Goal: Task Accomplishment & Management: Use online tool/utility

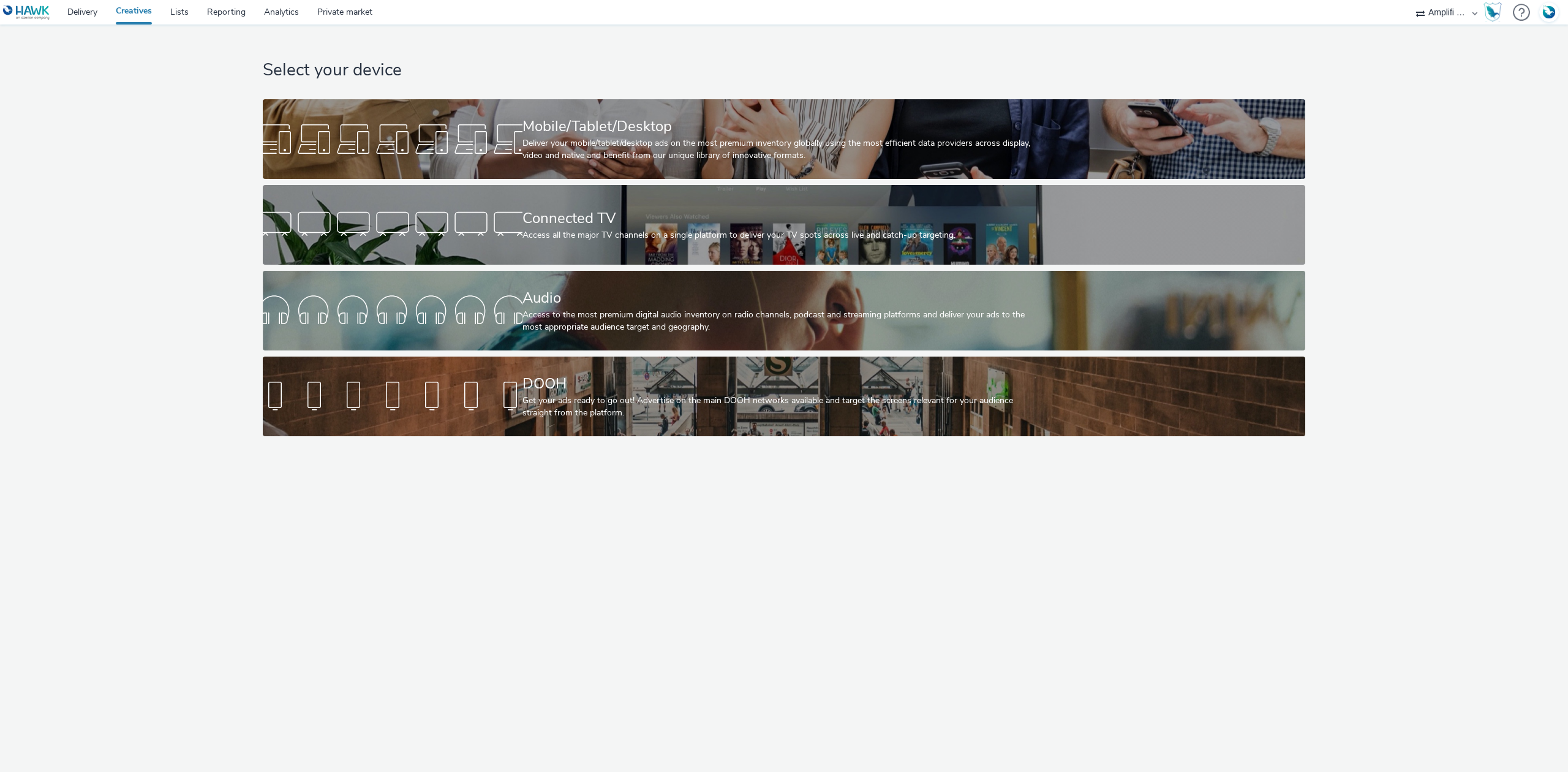
select select "d57a0b46-ef33-4938-977b-e6d07593e41f"
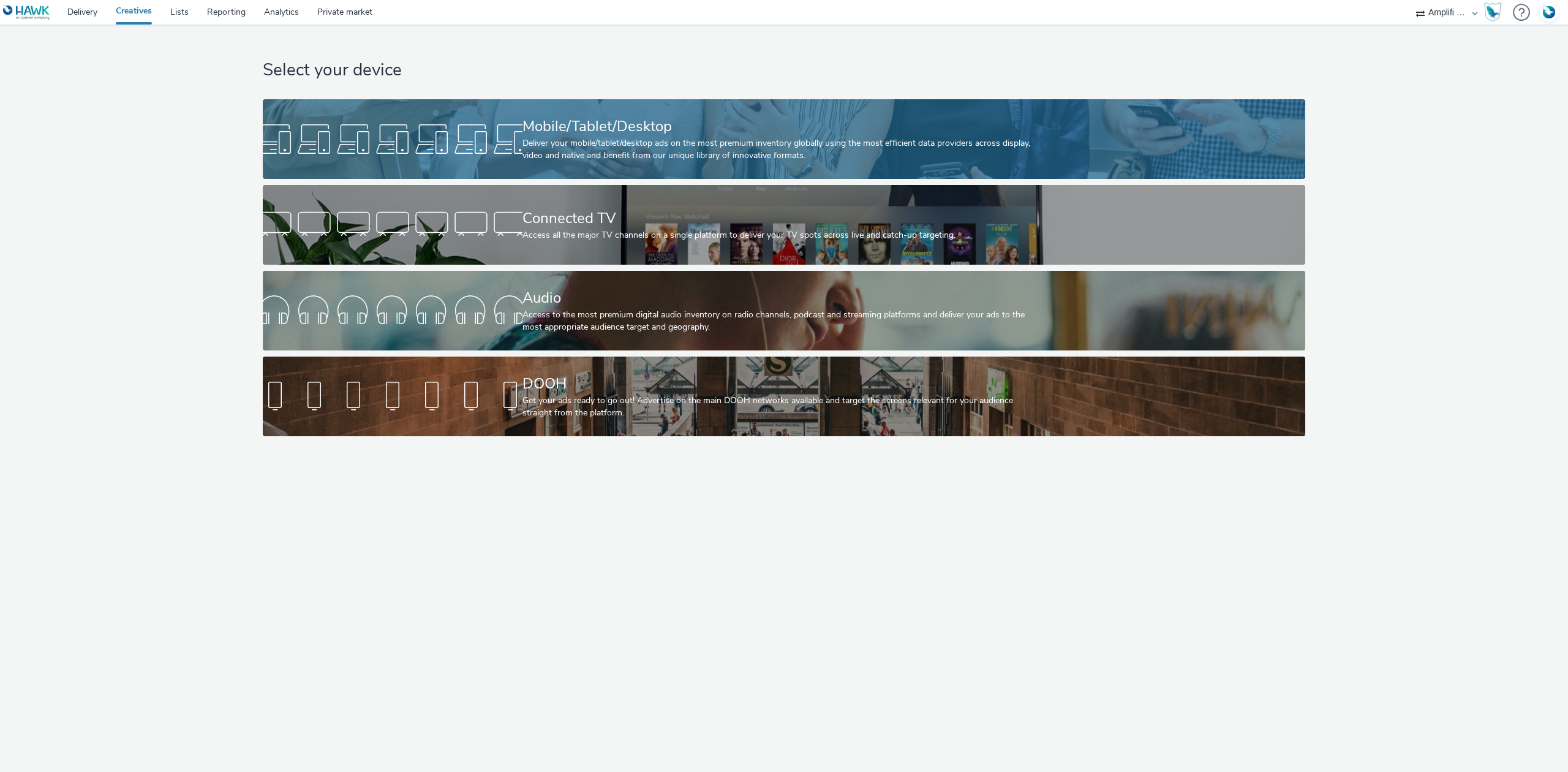
click at [603, 126] on div "Mobile/Tablet/Desktop" at bounding box center [781, 126] width 519 height 21
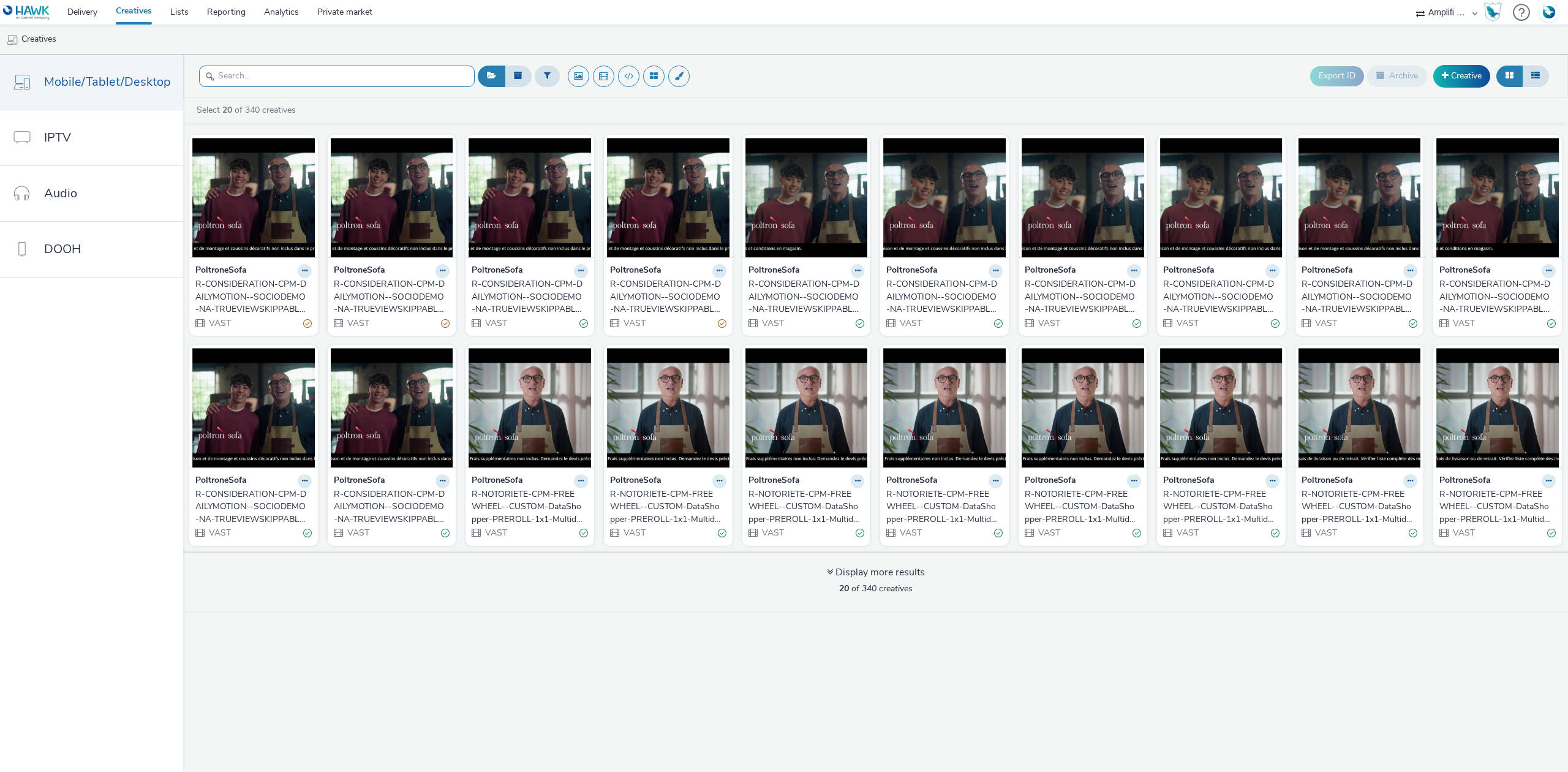
click at [354, 80] on input "text" at bounding box center [337, 76] width 276 height 21
paste input "R-CONSIDERATION-CPM-DAILYMOTION--SOCIODEMO-NA-TRUEVIEWSKIPPABLE-1x1-Multidevice…"
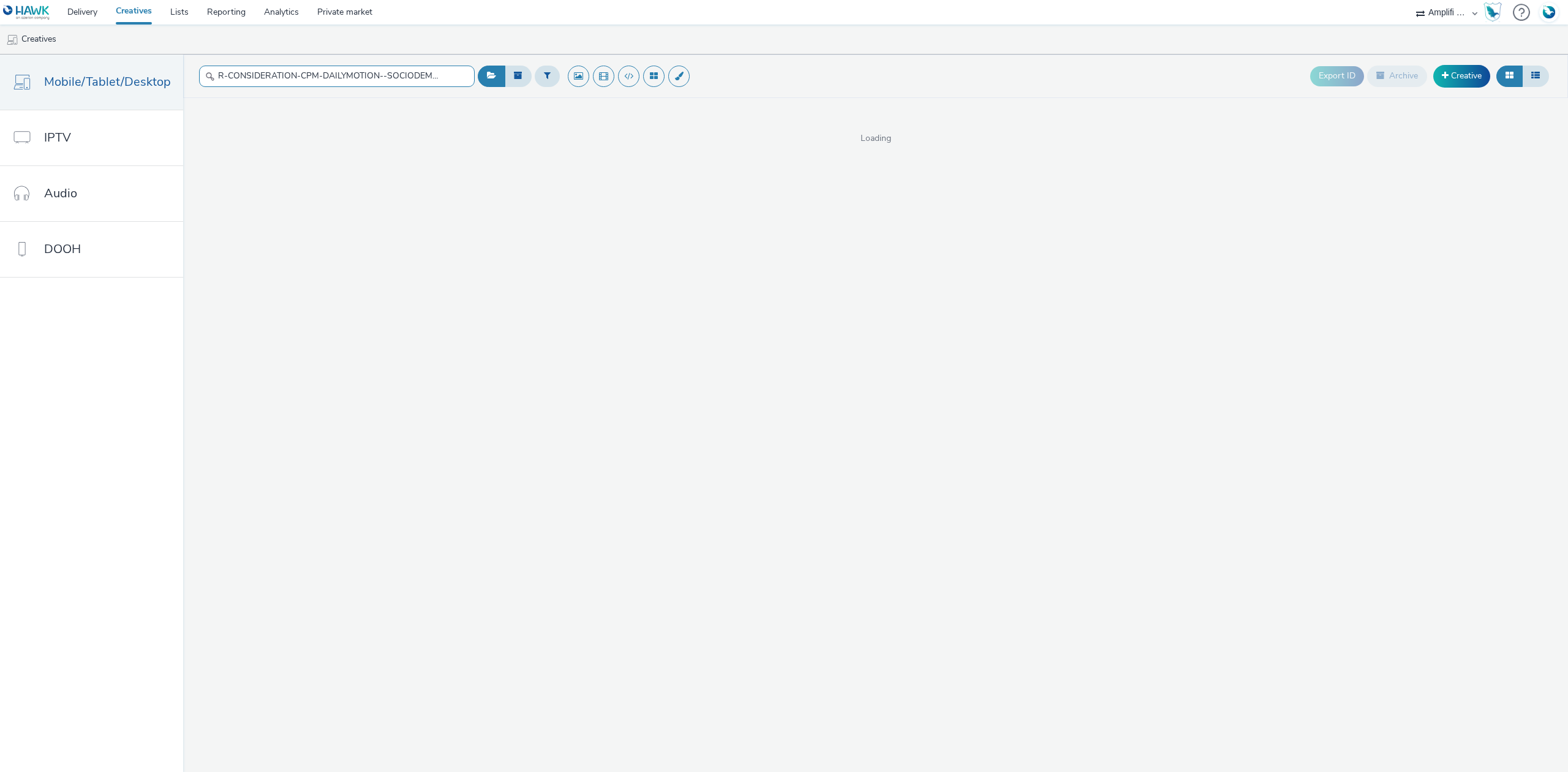
scroll to position [0, 321]
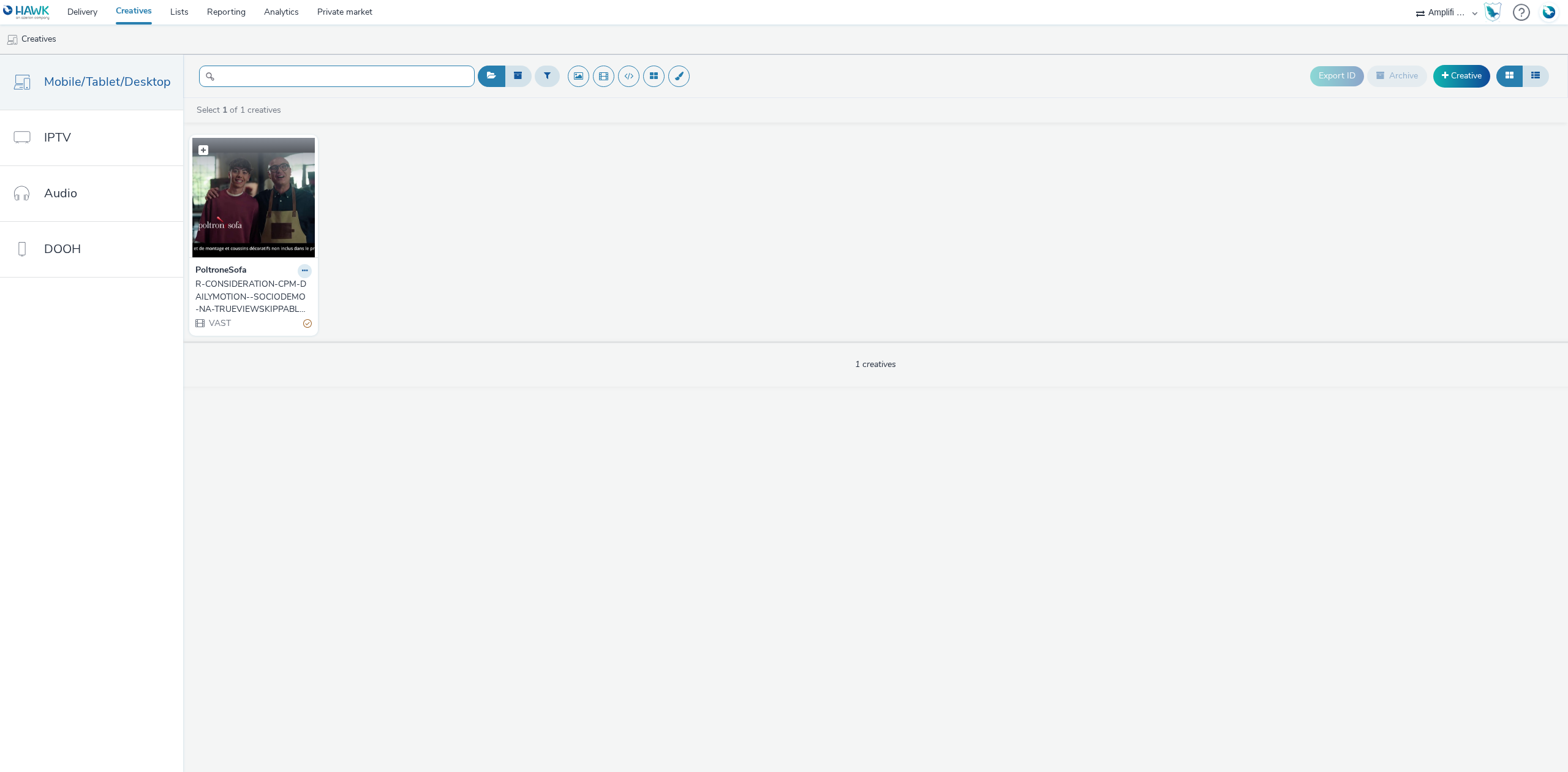
type input "R-CONSIDERATION-CPM-DAILYMOTION--SOCIODEMO-NA-TRUEVIEWSKIPPABLE-1x1-Multidevice…"
click at [272, 187] on img at bounding box center [253, 197] width 123 height 119
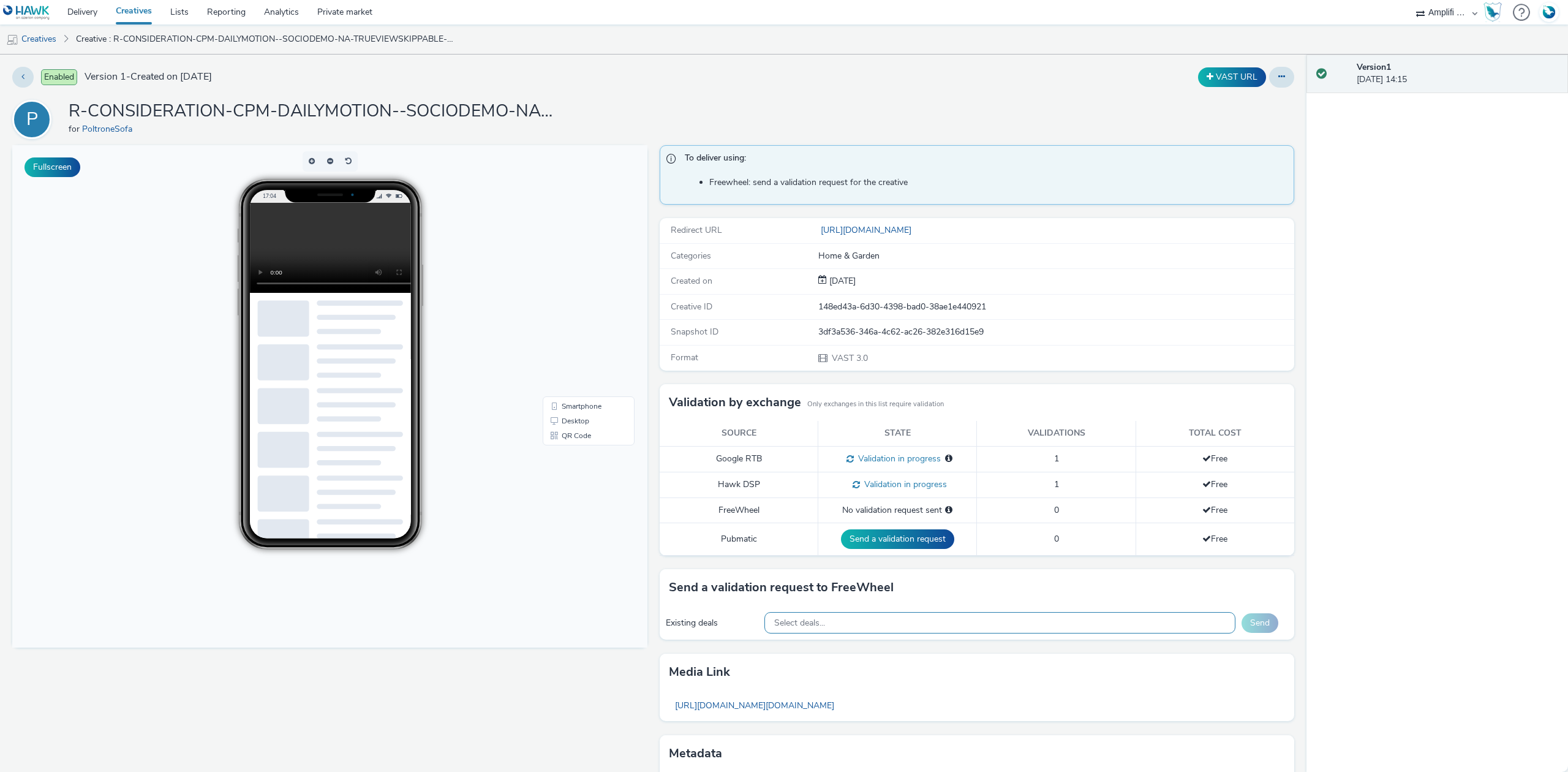
click at [892, 625] on div "Select deals..." at bounding box center [1000, 623] width 471 height 21
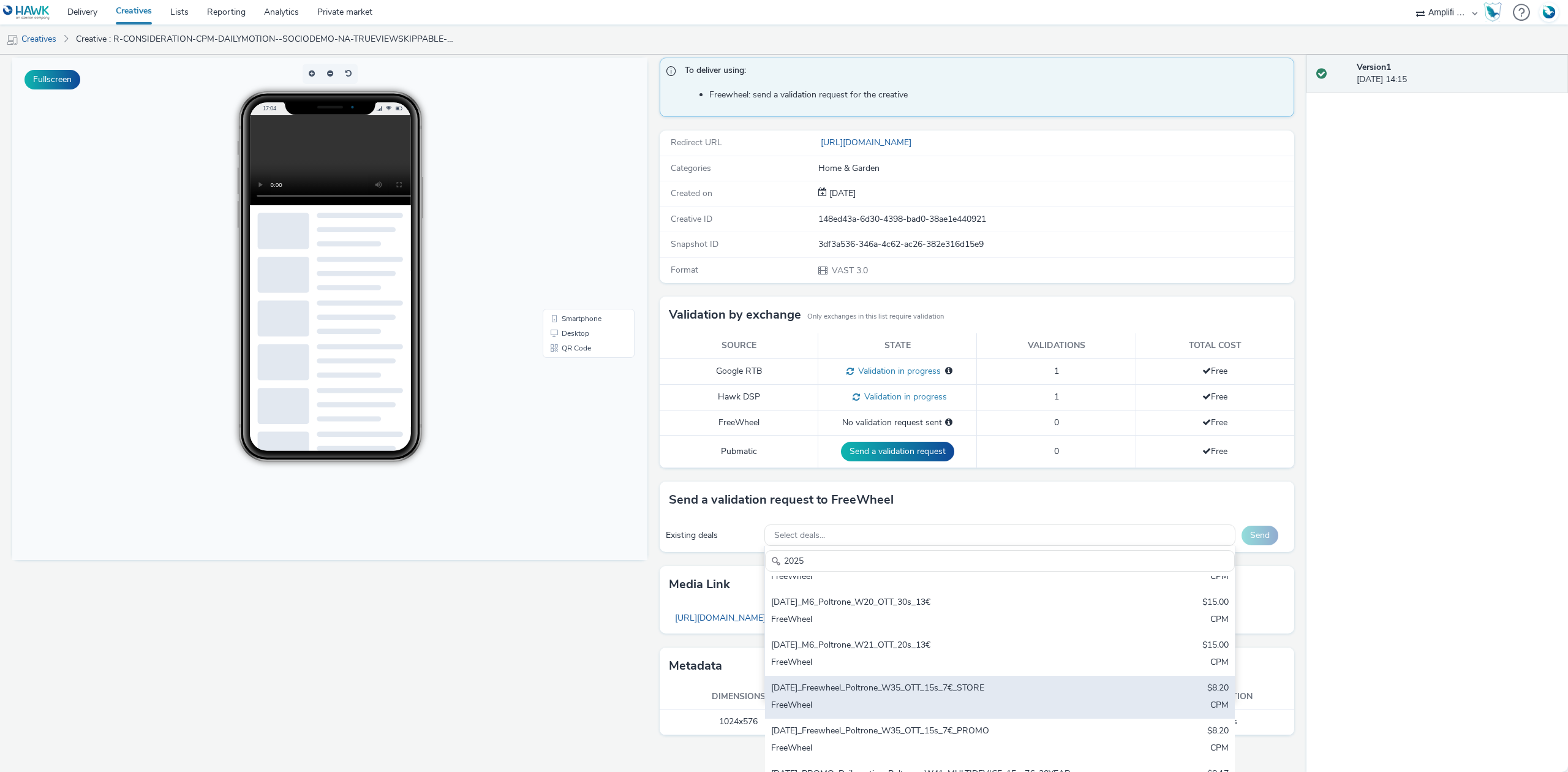
scroll to position [2337, 0]
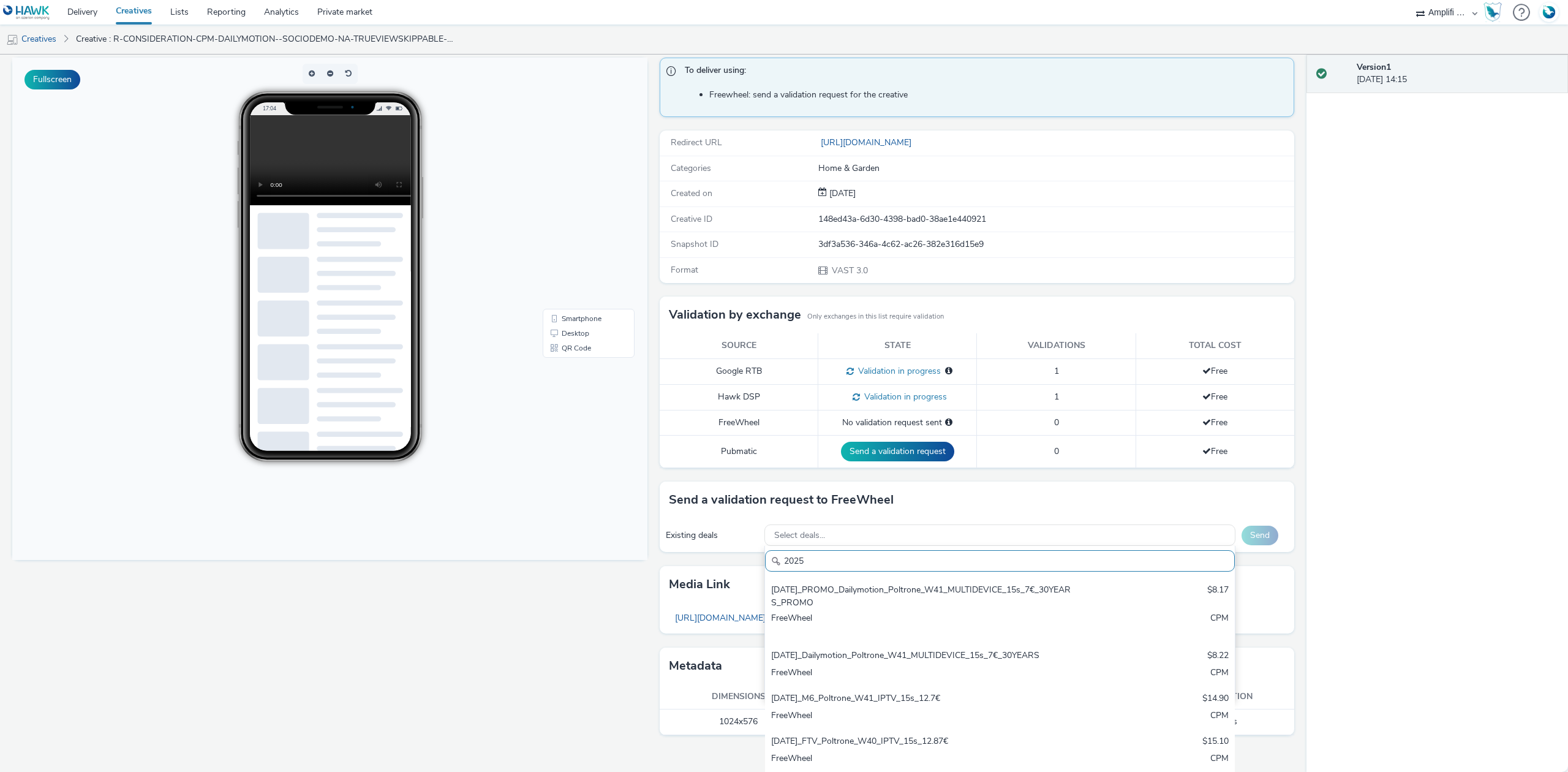
drag, startPoint x: 805, startPoint y: 564, endPoint x: 780, endPoint y: 564, distance: 25.0
click at [780, 564] on input "2025" at bounding box center [1000, 561] width 470 height 21
click at [833, 556] on input "2025" at bounding box center [1000, 561] width 470 height 21
drag, startPoint x: 832, startPoint y: 559, endPoint x: 721, endPoint y: 560, distance: 111.0
click at [721, 560] on div "Send a validation request to FreeWheel Existing deals Select deals... 2025 2025…" at bounding box center [977, 523] width 635 height 84
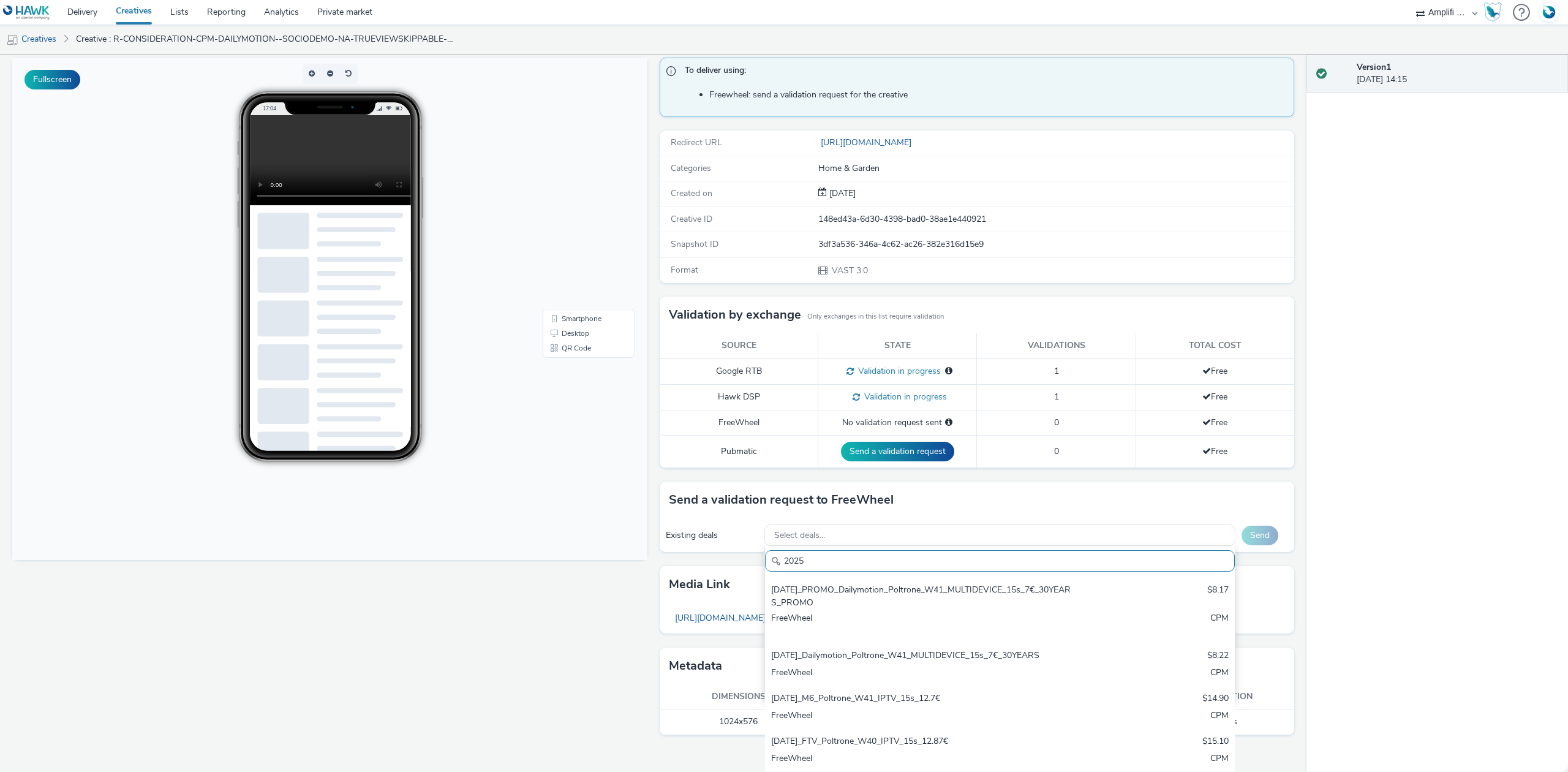
paste input "R-CONSIDERATION-CPM-DAILYMOTION--SOCIODEMO-NA-TRUEVIEWSKIPPABLE-1x1-Multidevice…"
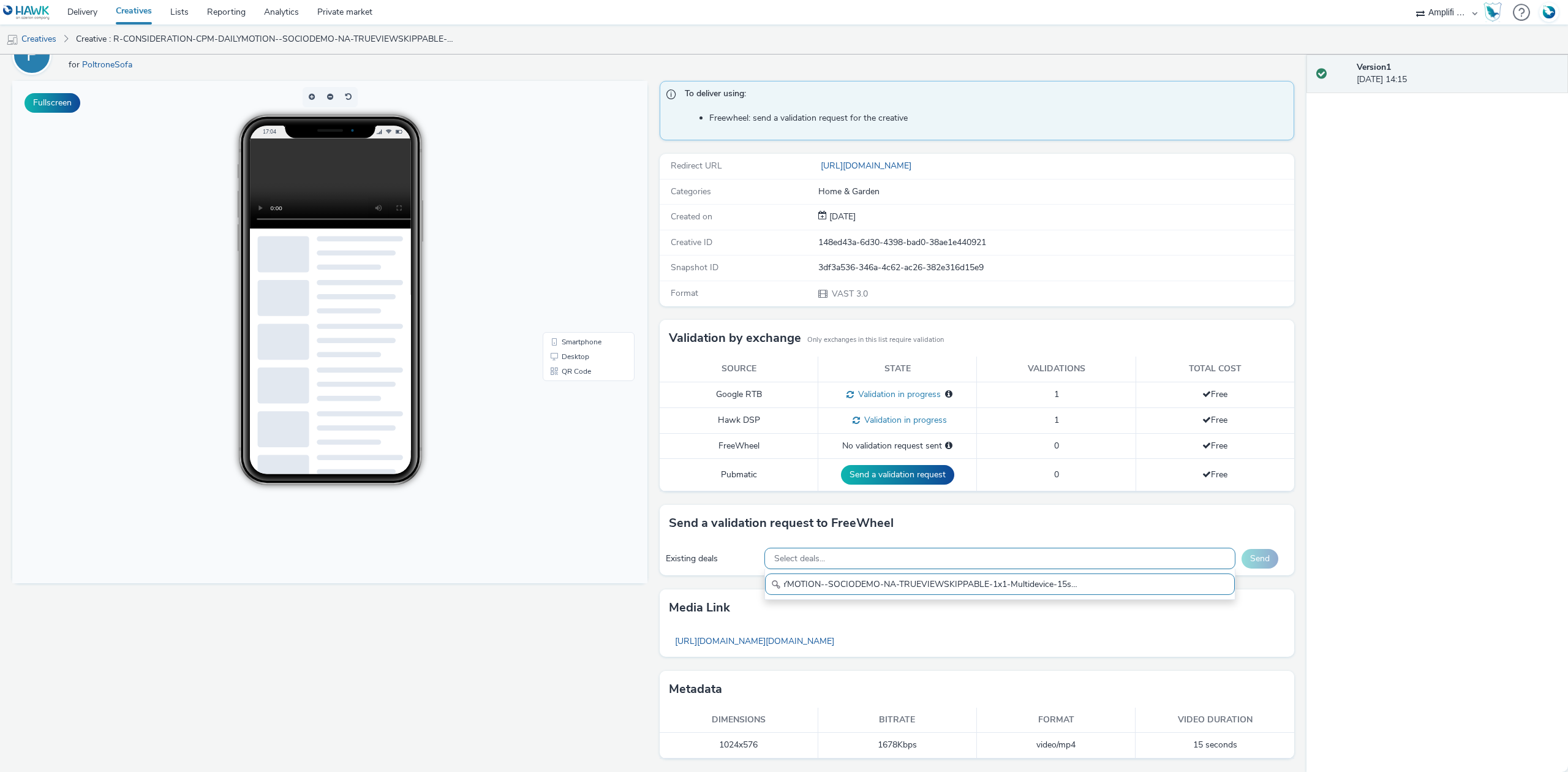
type input "R-CONSIDERATION-CPM-DAILYMOTION--SOCIODEMO-NA-TRUEVIEWSKIPPABLE-1x1-Multidevice…"
click at [1155, 559] on div "Select deals..." at bounding box center [1000, 558] width 471 height 21
click at [1152, 558] on div "Select deals..." at bounding box center [1000, 558] width 471 height 21
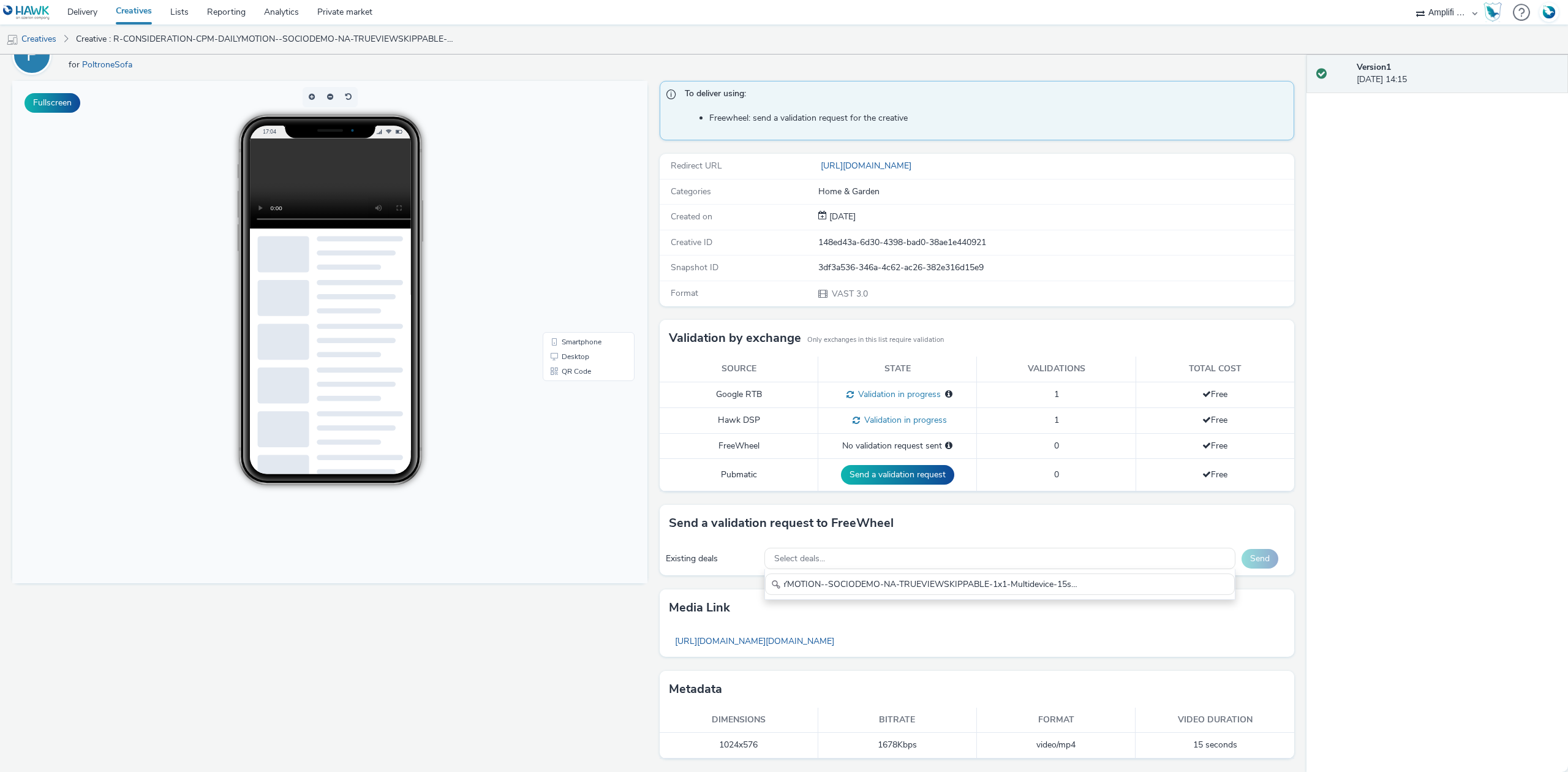
type input "R-CONSIDERATION-CPM-DAILYMOTION--SOCIODEMO-NA-TRUEVIEWSKIPPABLE-1x1-Multidevice…"
click at [993, 562] on div "Select deals..." at bounding box center [1000, 558] width 471 height 21
click at [991, 555] on div "Select deals..." at bounding box center [1000, 558] width 471 height 21
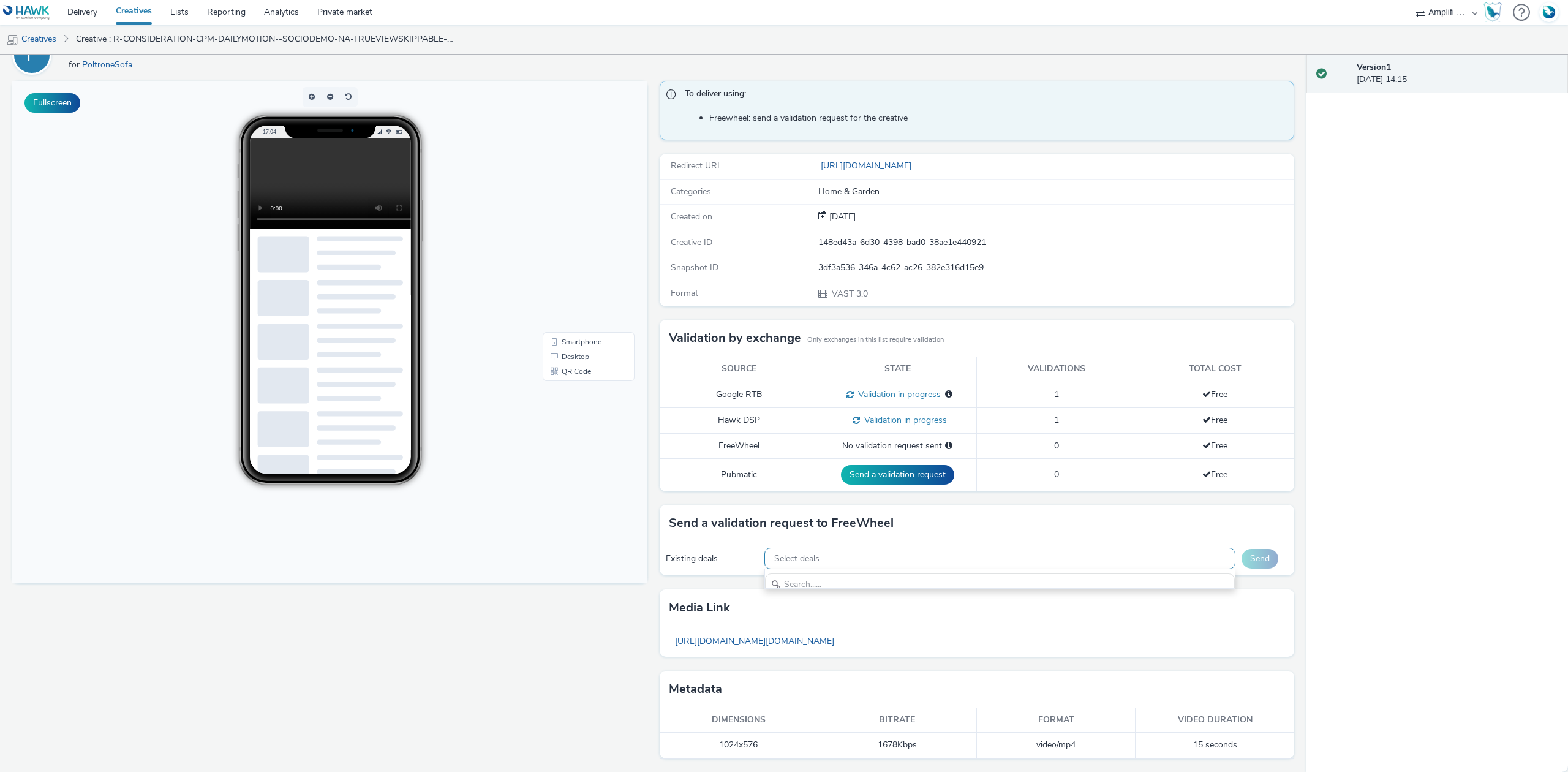
scroll to position [0, 0]
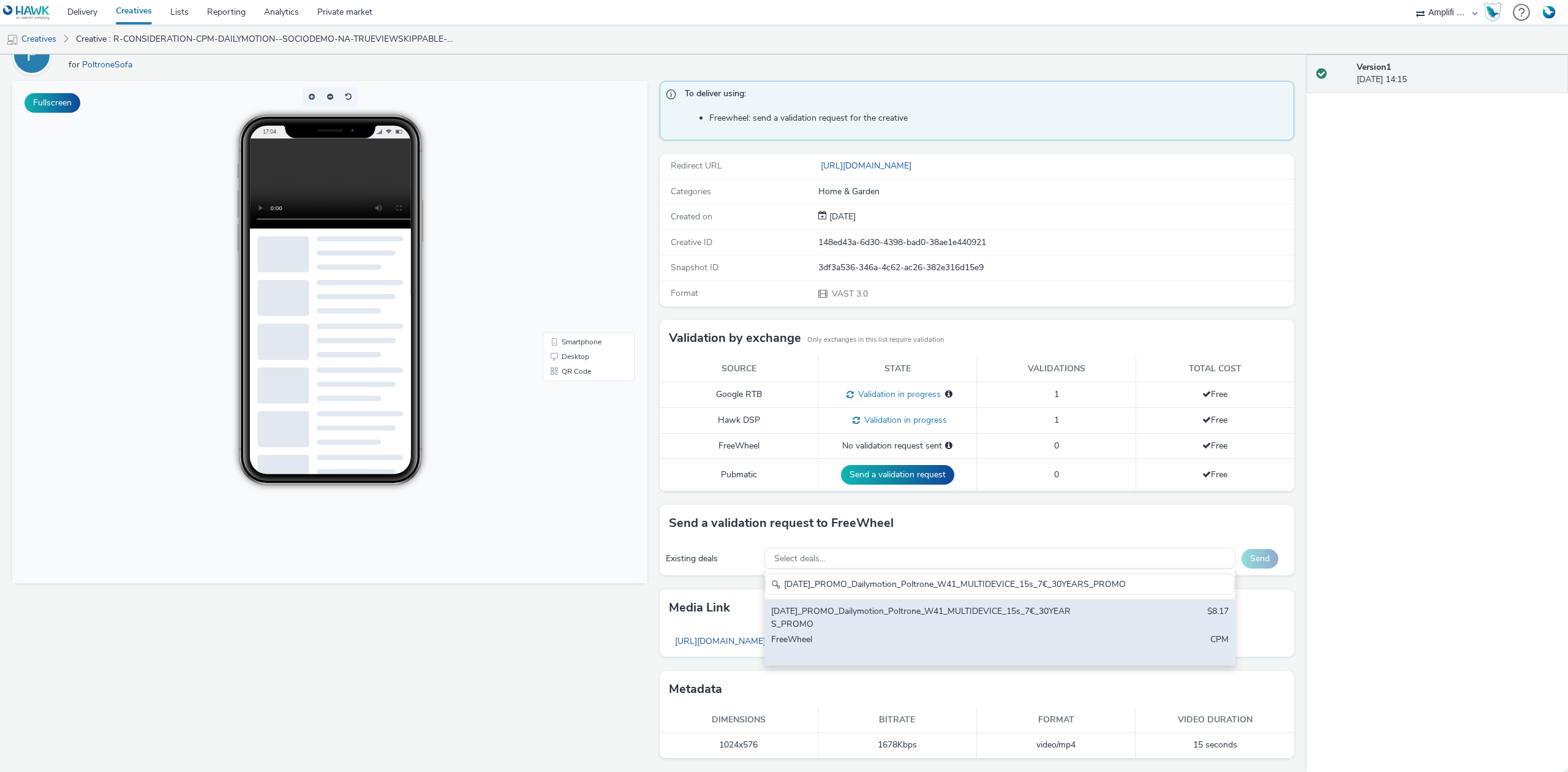
type input "2025-10-06_PROMO_Dailymotion_Poltrone_W41_MULTIDEVICE_15s_7€_30YEARS_PROMO"
click at [952, 630] on div "2025-10-06_PROMO_Dailymotion_Poltrone_W41_MULTIDEVICE_15s_7€_30YEARS_PROMO $8.1…" at bounding box center [1000, 632] width 470 height 66
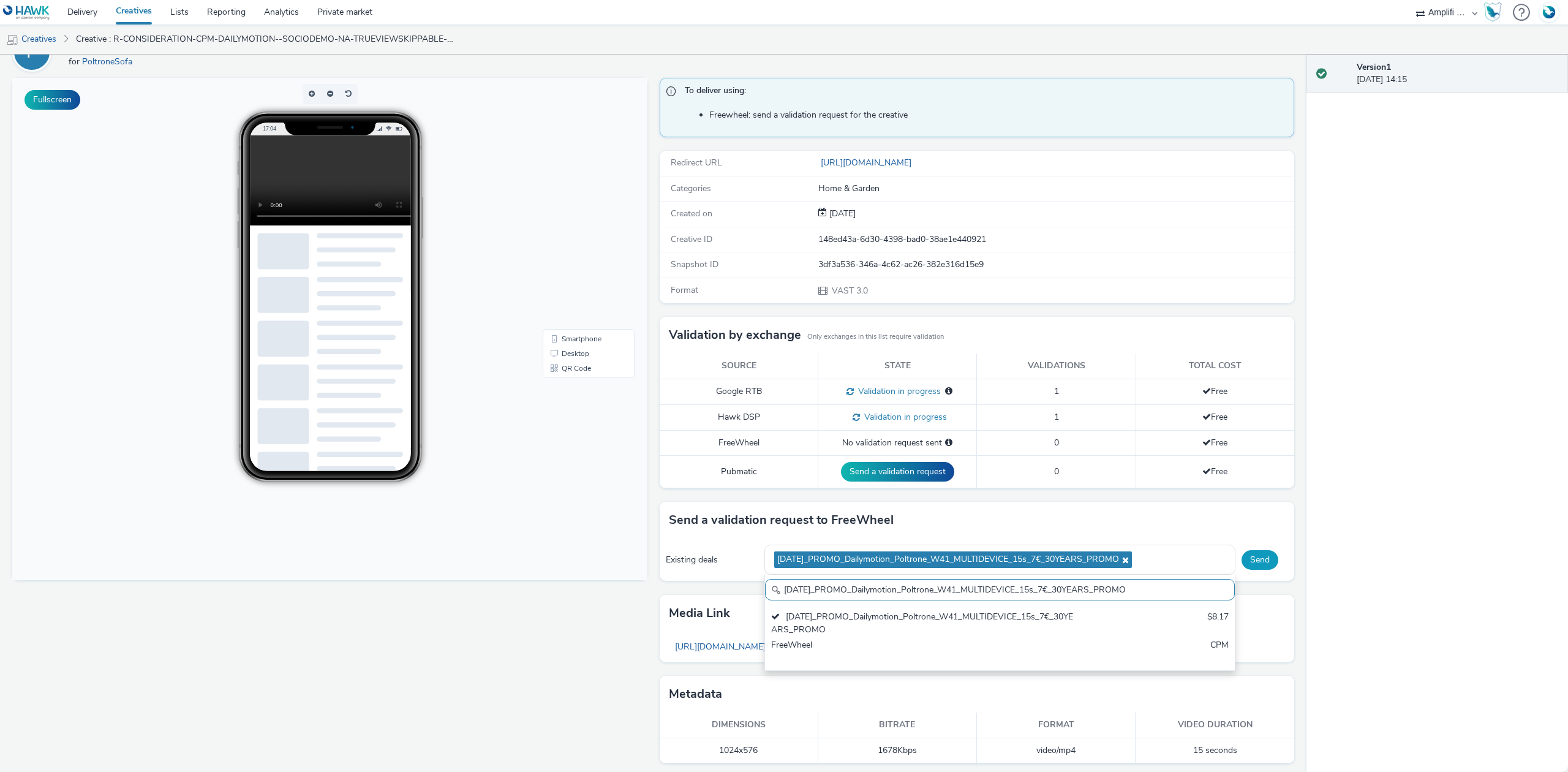
click at [1242, 557] on button "Send" at bounding box center [1260, 560] width 37 height 19
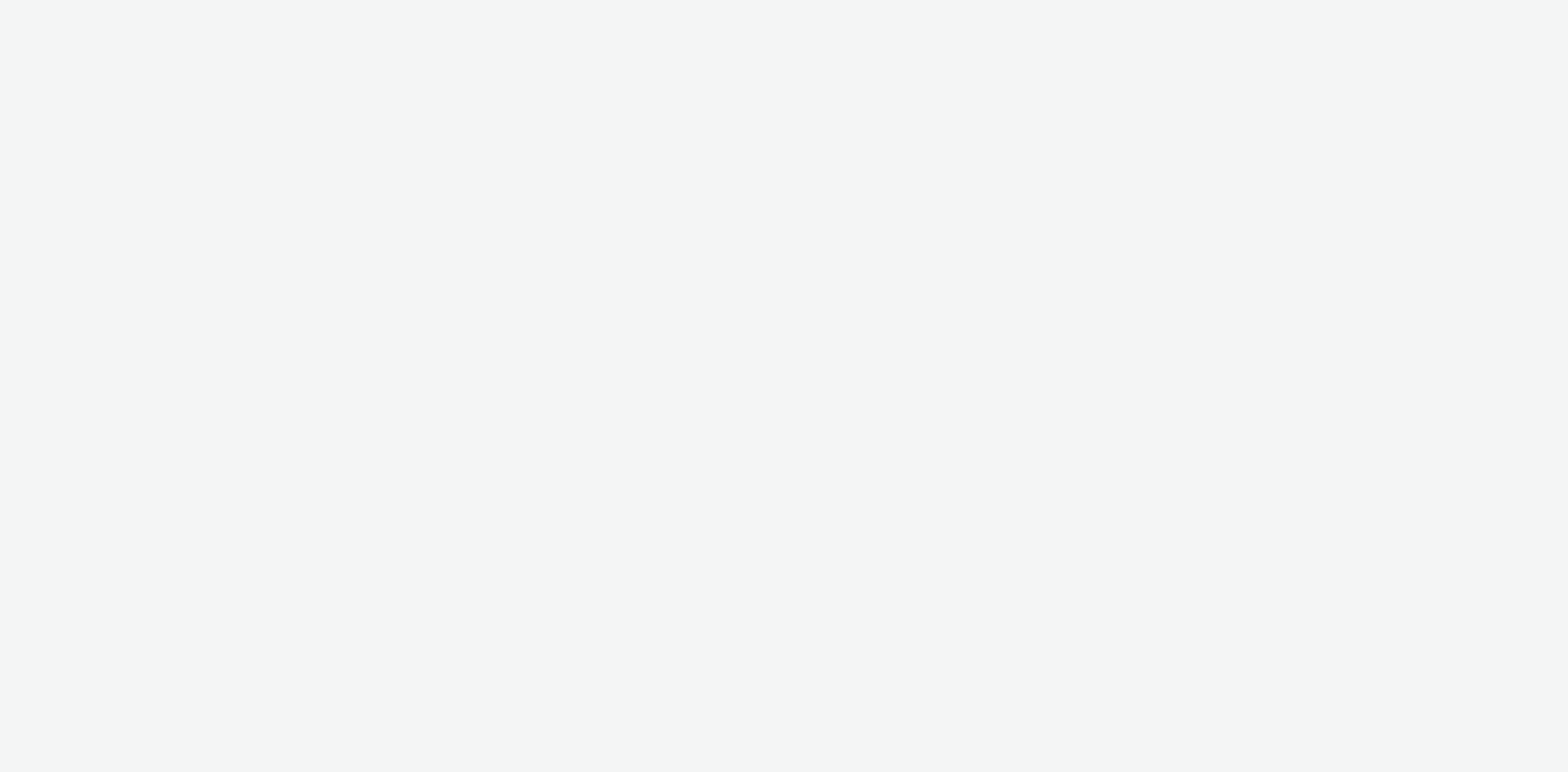
select select "d57a0b46-ef33-4938-977b-e6d07593e41f"
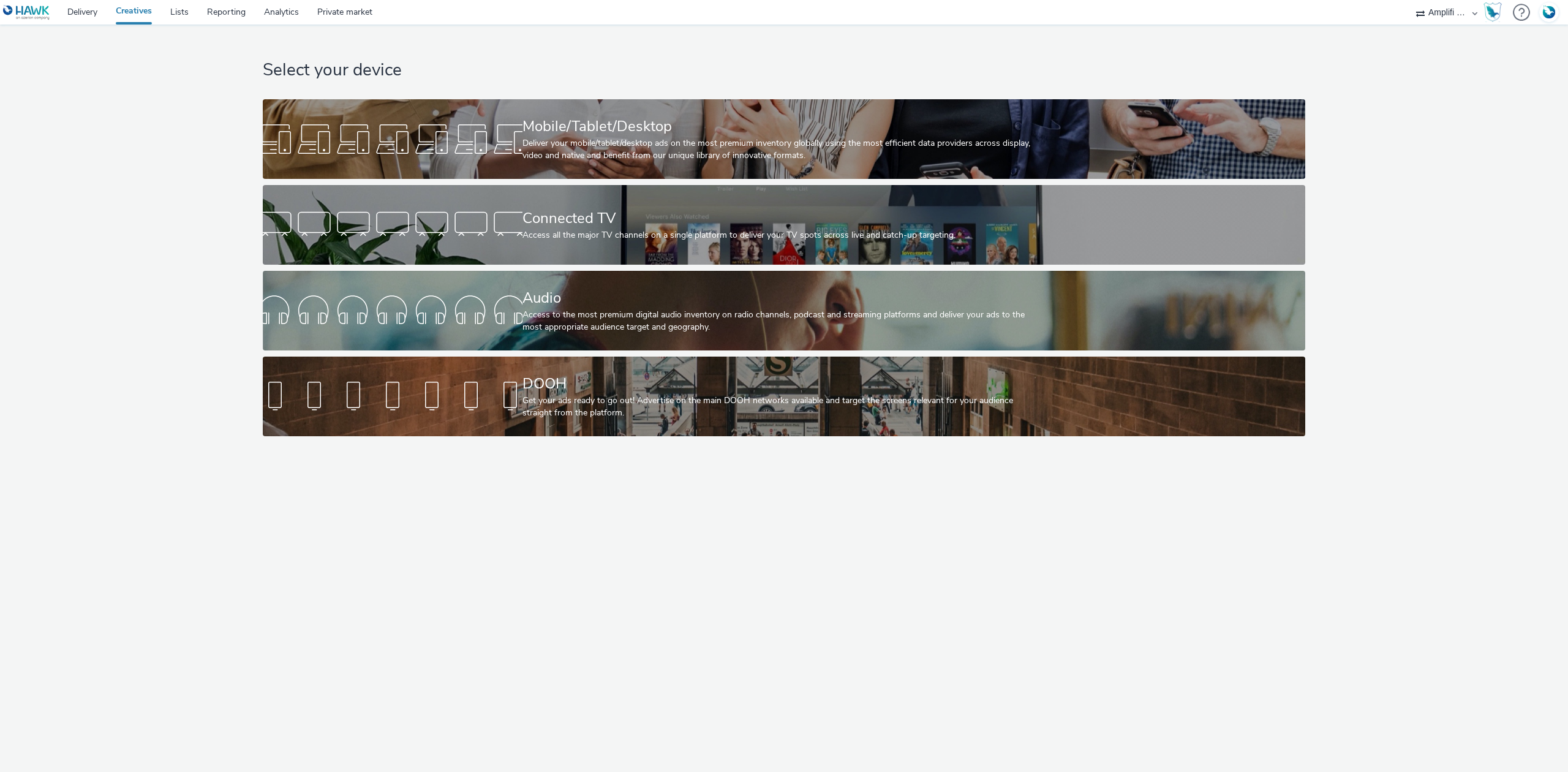
click at [1449, 13] on select "ABI Media Ad4Health Adevinta ADITIKS Adops Agence79 AllMatik AMnet FR Amplifi F…" at bounding box center [1447, 12] width 73 height 25
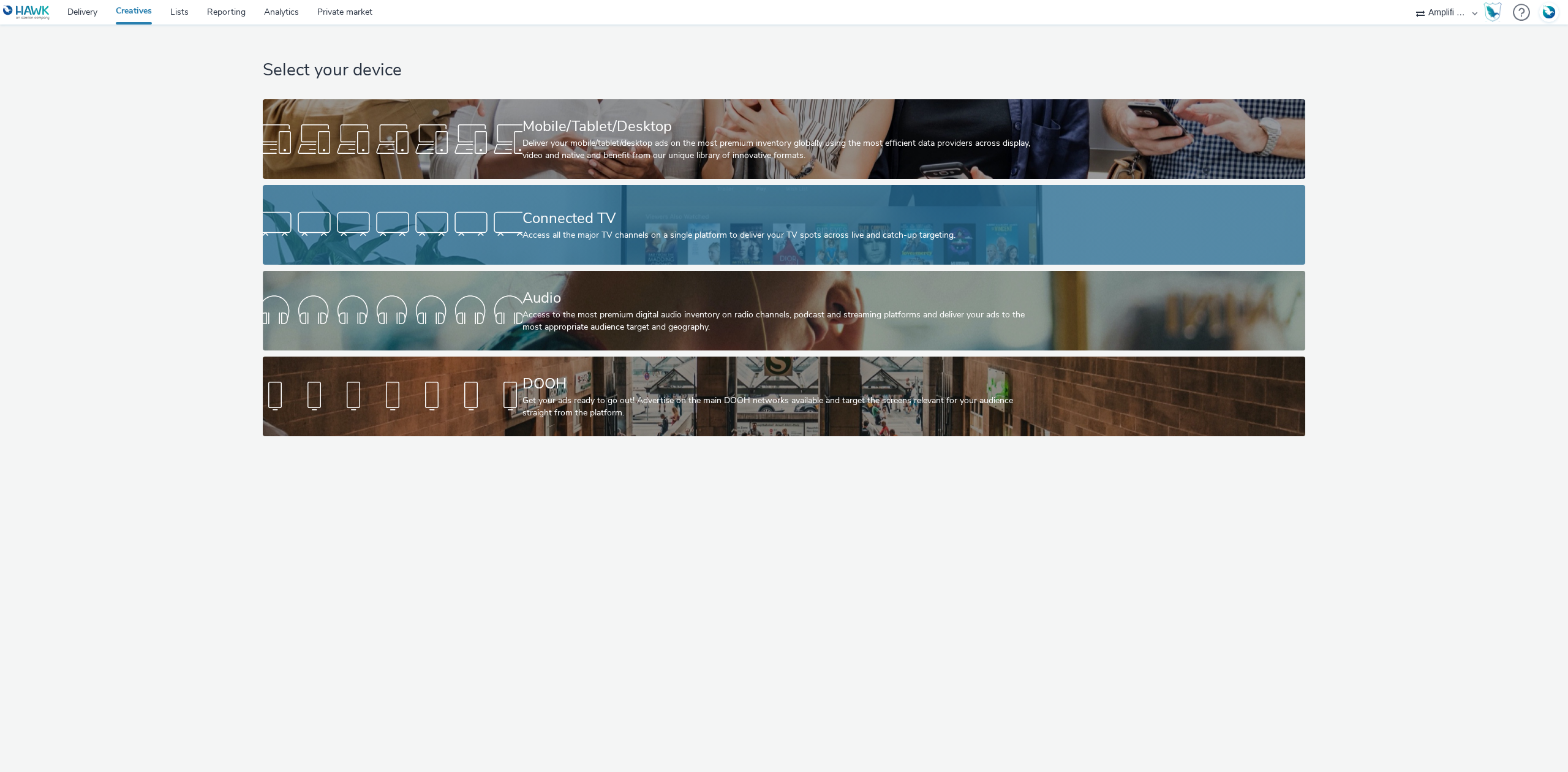
click at [578, 221] on div "Connected TV" at bounding box center [781, 218] width 519 height 21
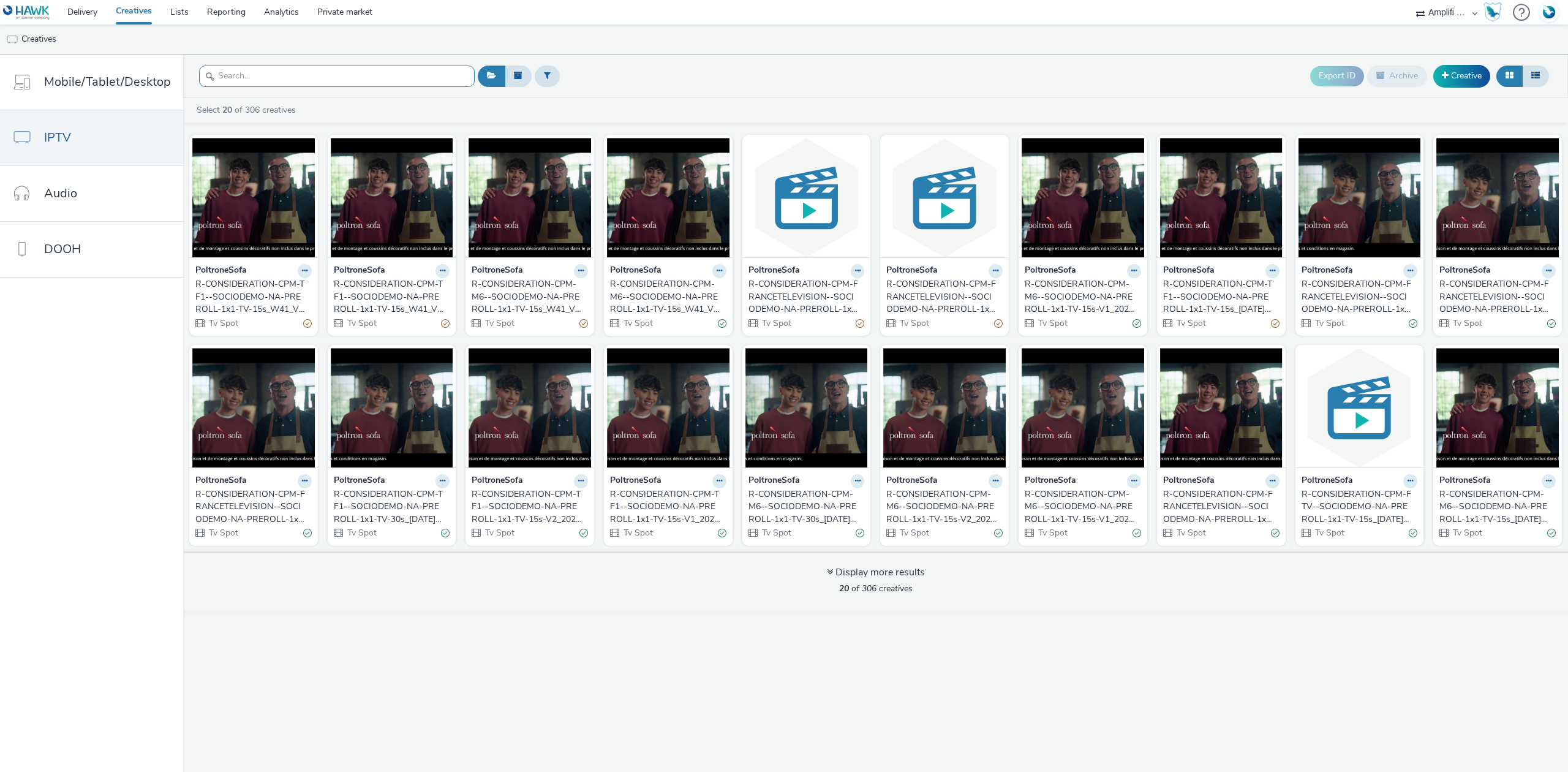
click at [317, 77] on input "text" at bounding box center [337, 76] width 276 height 21
paste input "R-CONSIDERATION-CPM-TF1--SOCIODEMO-NA-PREROLL-1x1-TV-15s_W41_V2_$430141713$"
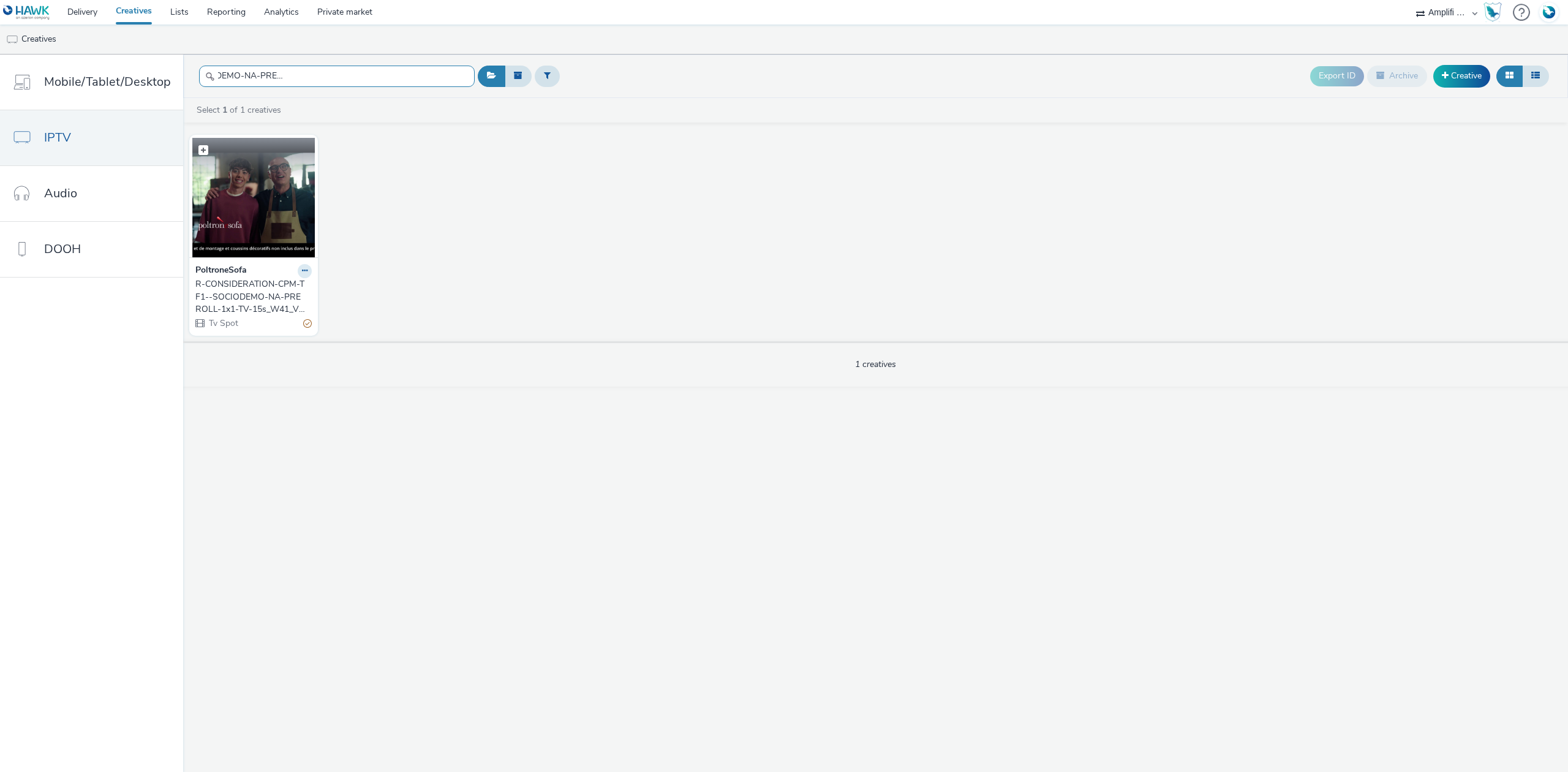
type input "R-CONSIDERATION-CPM-TF1--SOCIODEMO-NA-PREROLL-1x1-TV-15s_W41_V2_$430141713$"
click at [234, 189] on img at bounding box center [253, 197] width 123 height 119
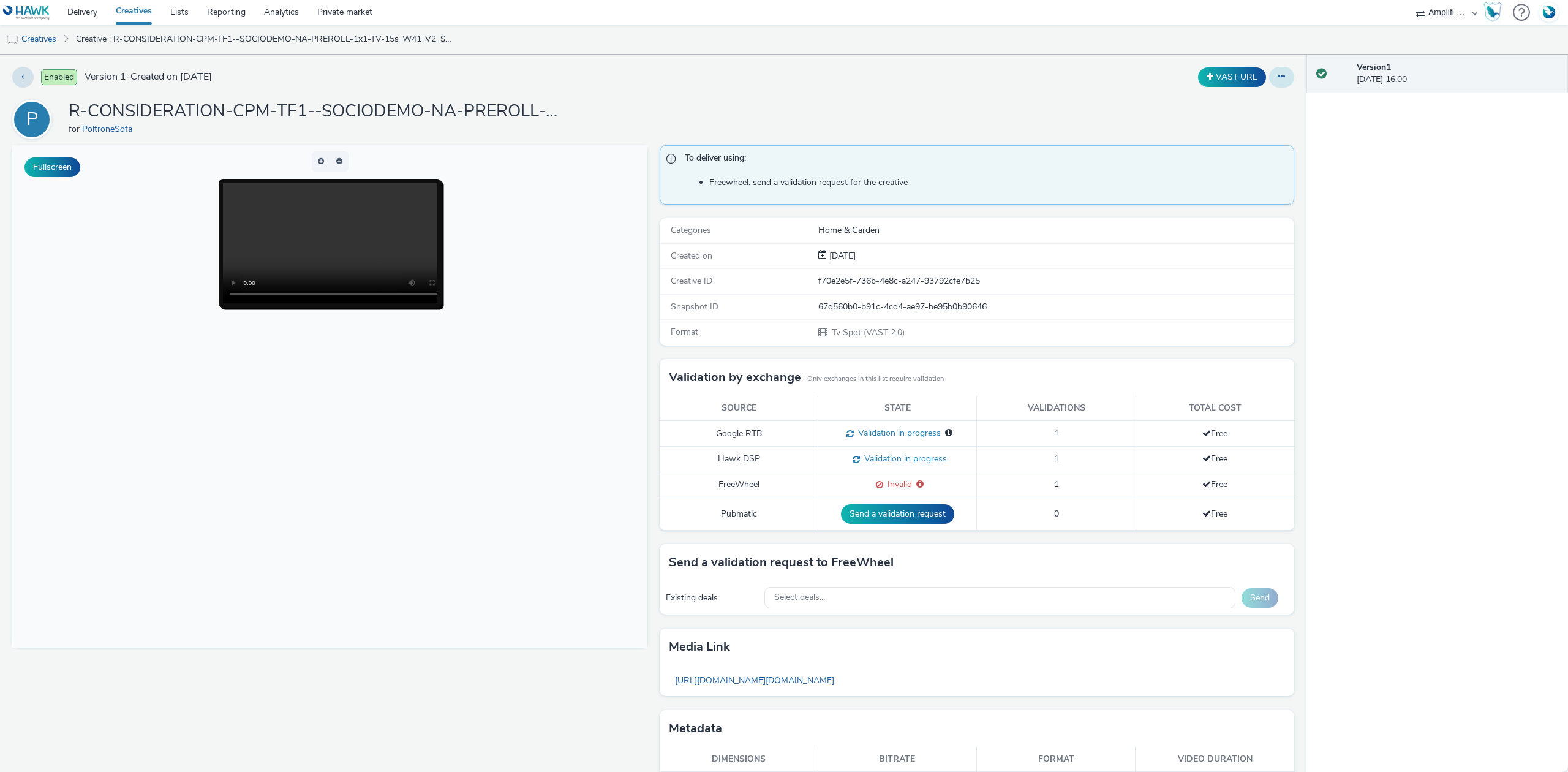
click at [1279, 77] on icon at bounding box center [1282, 76] width 6 height 8
click at [1231, 104] on link "Edit" at bounding box center [1249, 102] width 92 height 25
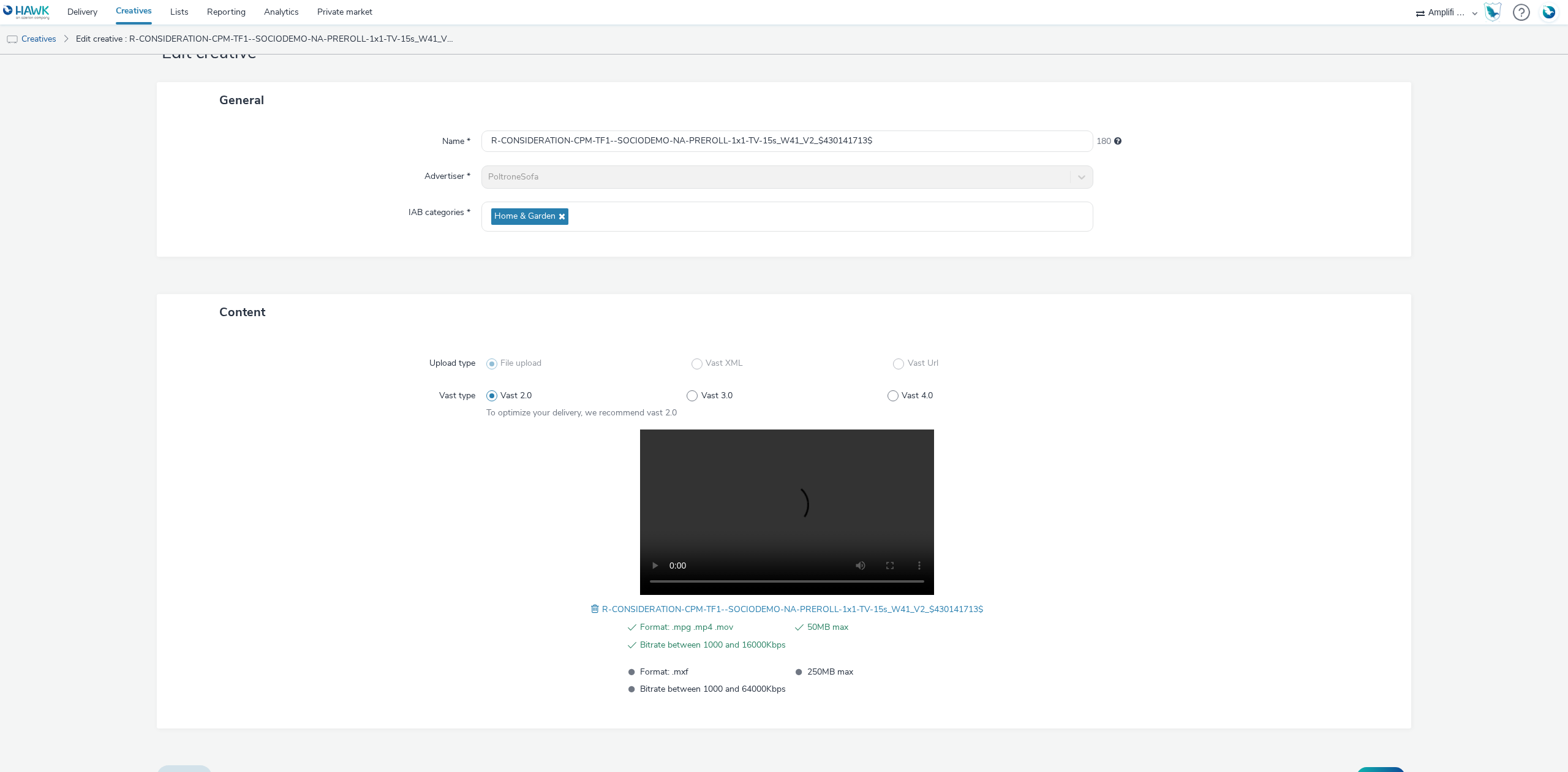
scroll to position [72, 0]
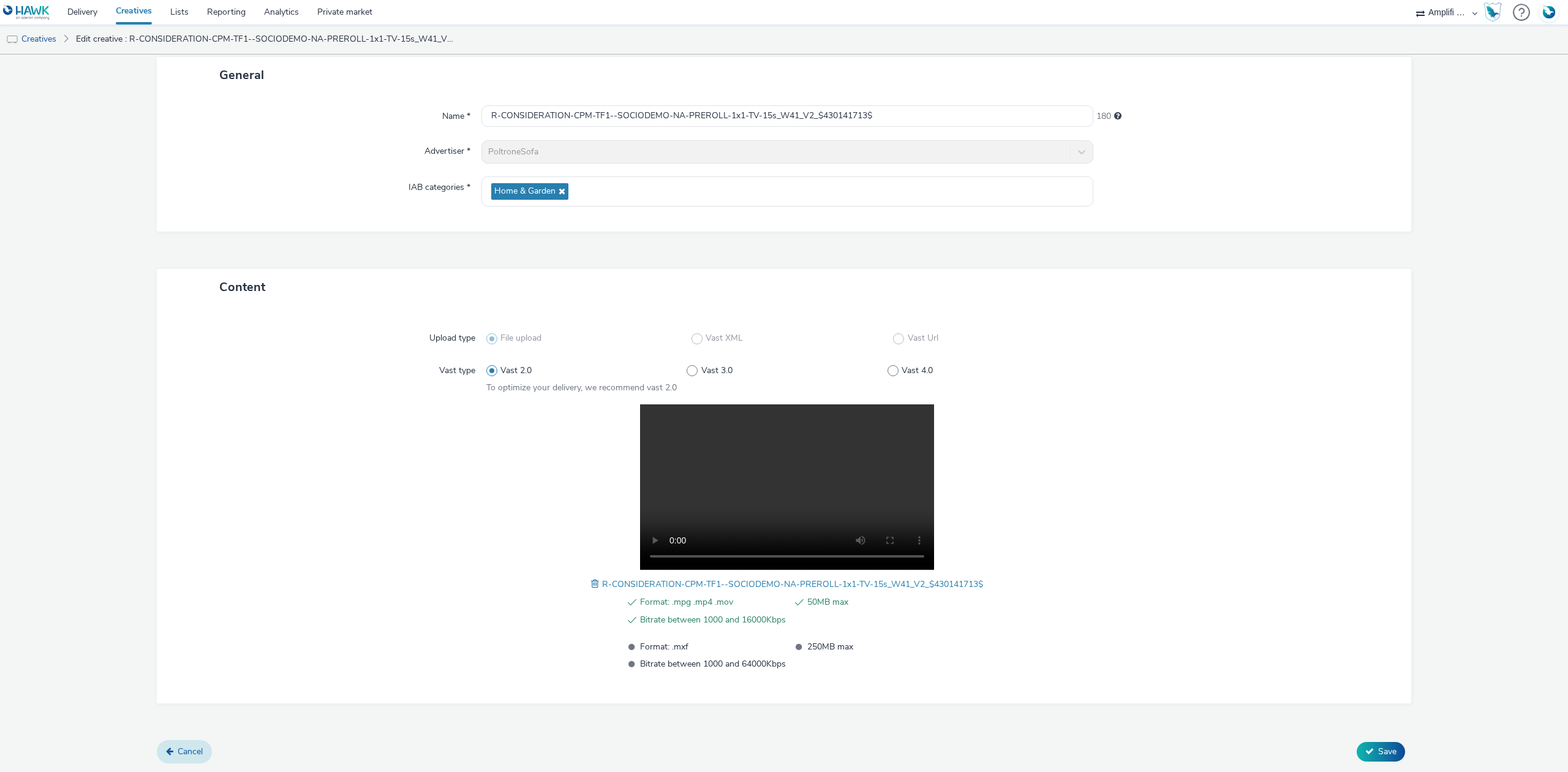
click at [202, 740] on link "Cancel" at bounding box center [184, 752] width 55 height 23
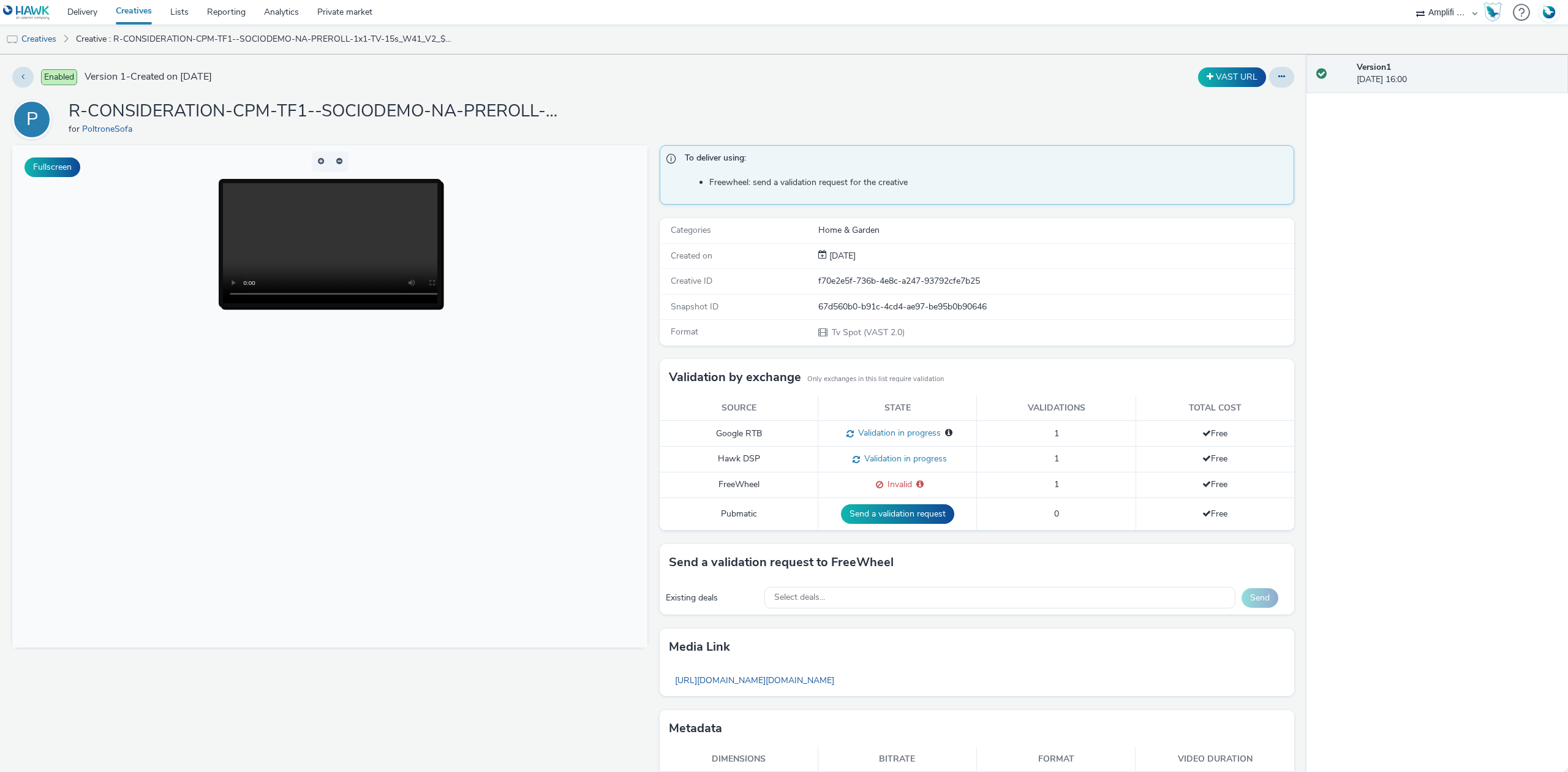
click at [1420, 16] on div "ABI Media Ad4Health Adevinta ADITIKS Adops Agence79 AllMatik AMnet FR Amplifi F…" at bounding box center [1447, 12] width 73 height 25
click at [1442, 13] on select "ABI Media Ad4Health Adevinta ADITIKS Adops Agence79 AllMatik AMnet FR Amplifi F…" at bounding box center [1447, 12] width 73 height 25
select select "f1ea096e-a0f1-4bb4-91b2-88bc28adcbb2"
click at [1410, 0] on select "ABI Media Ad4Health Adevinta ADITIKS Adops Agence79 AllMatik AMnet FR Amplifi F…" at bounding box center [1447, 12] width 73 height 25
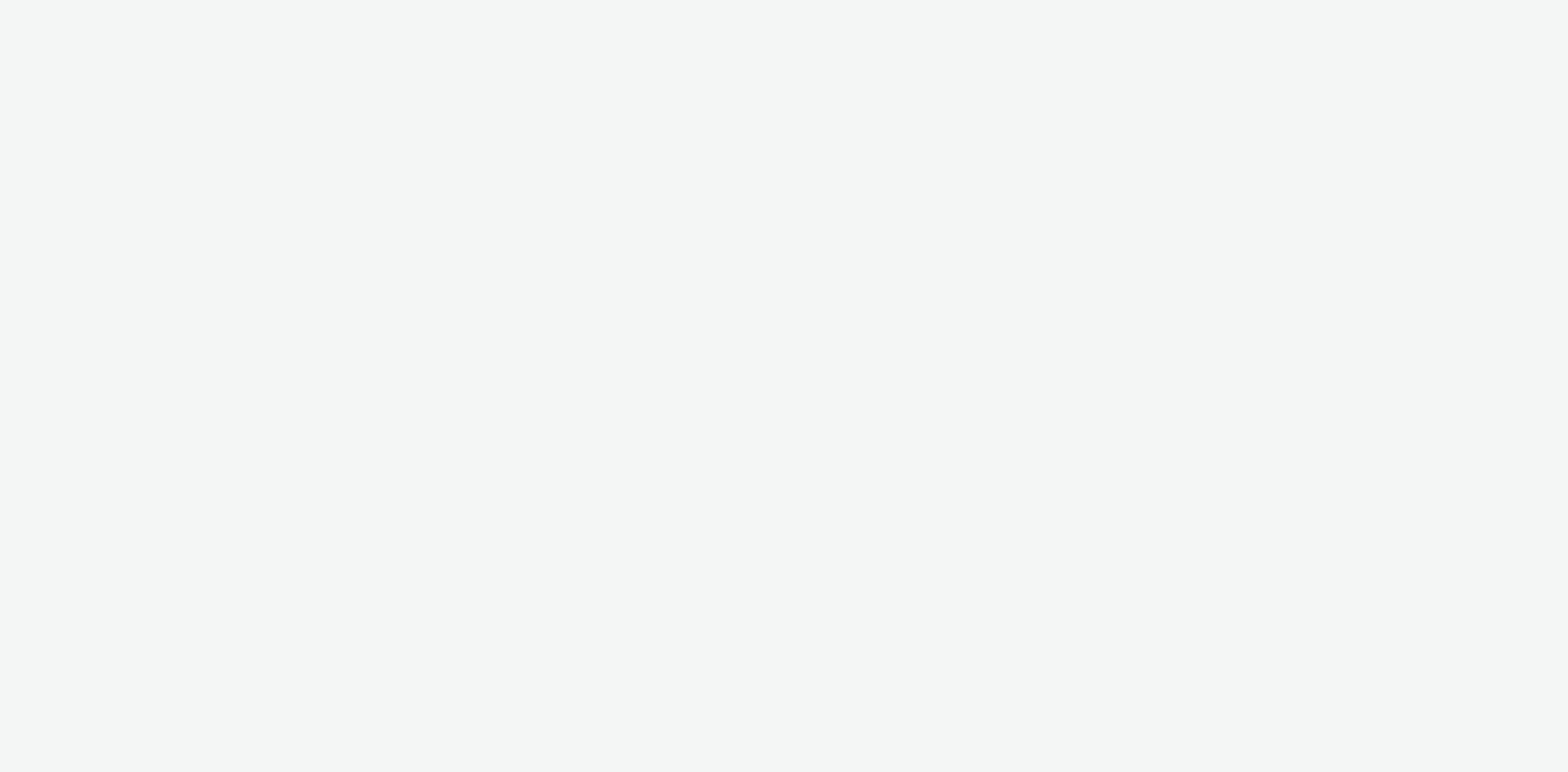
select select "f1ea096e-a0f1-4bb4-91b2-88bc28adcbb2"
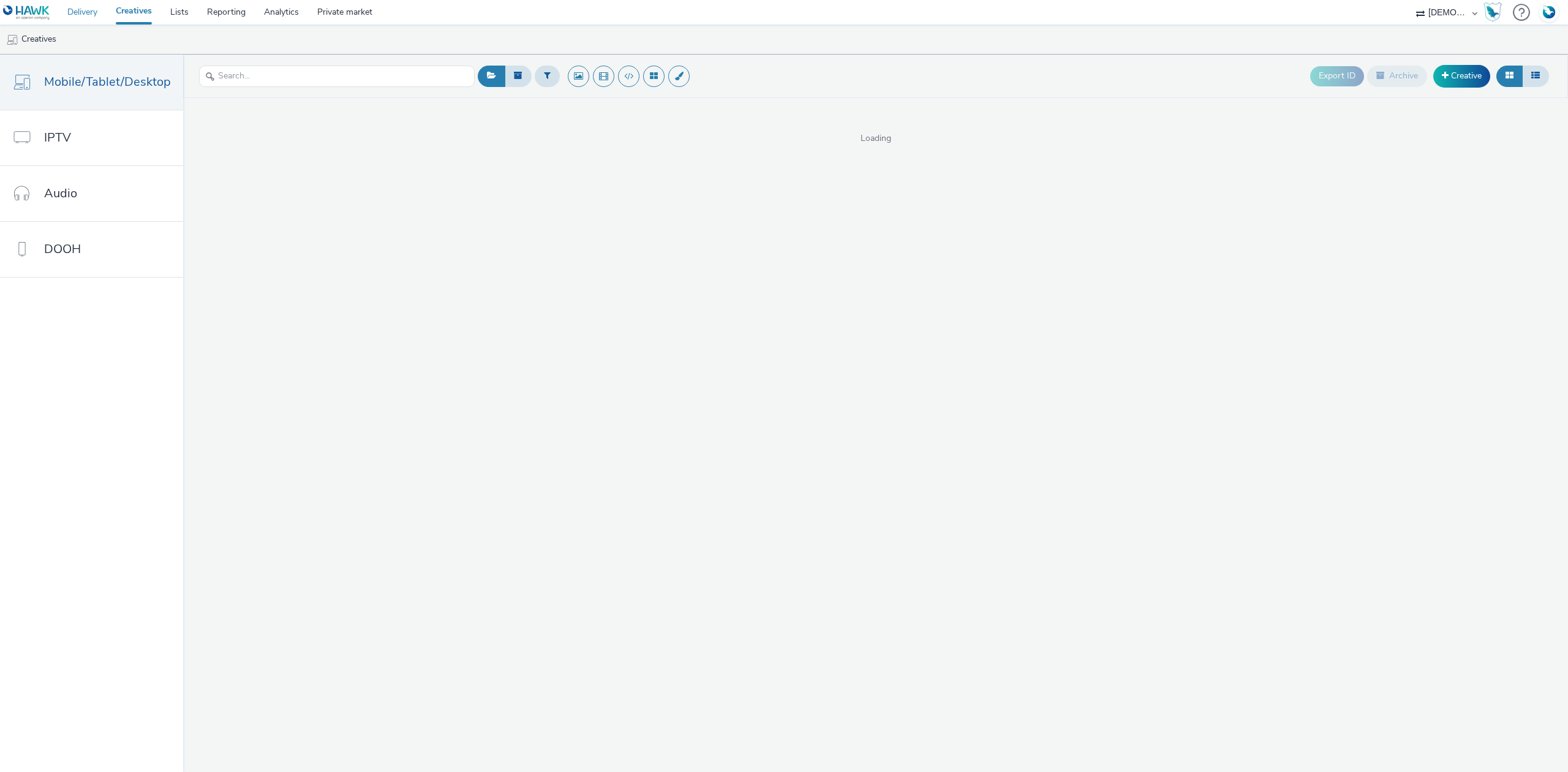
click at [84, 15] on link "Delivery" at bounding box center [82, 12] width 49 height 25
